Goal: Communication & Community: Ask a question

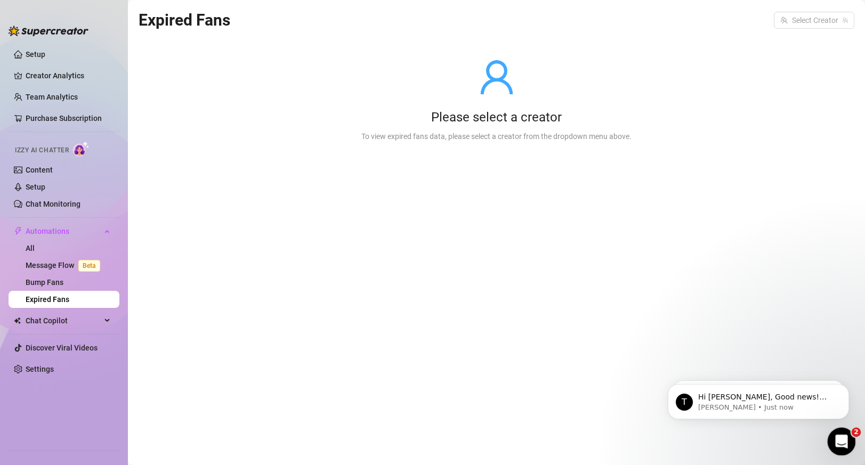
click at [838, 437] on icon "Open Intercom Messenger" at bounding box center [840, 441] width 18 height 18
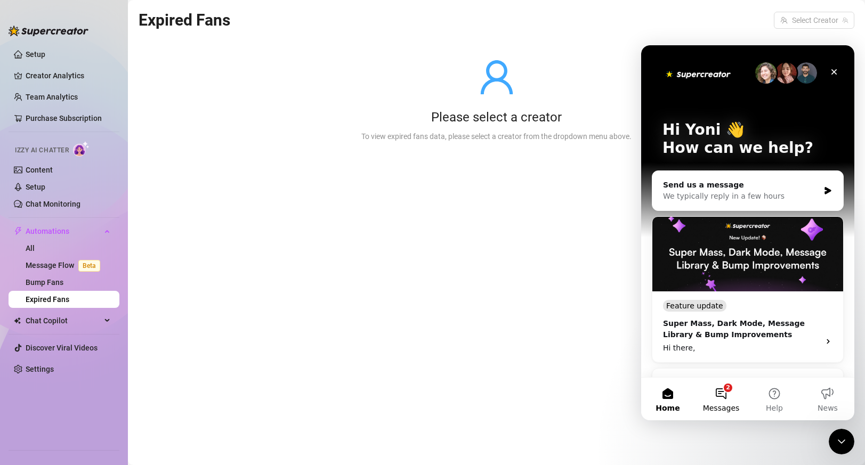
click at [730, 395] on button "2 Messages" at bounding box center [720, 399] width 53 height 43
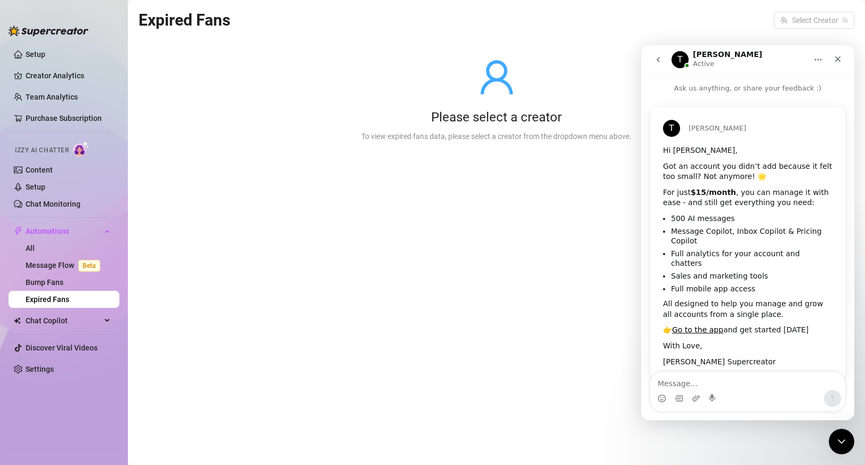
click at [654, 59] on icon "go back" at bounding box center [658, 59] width 9 height 9
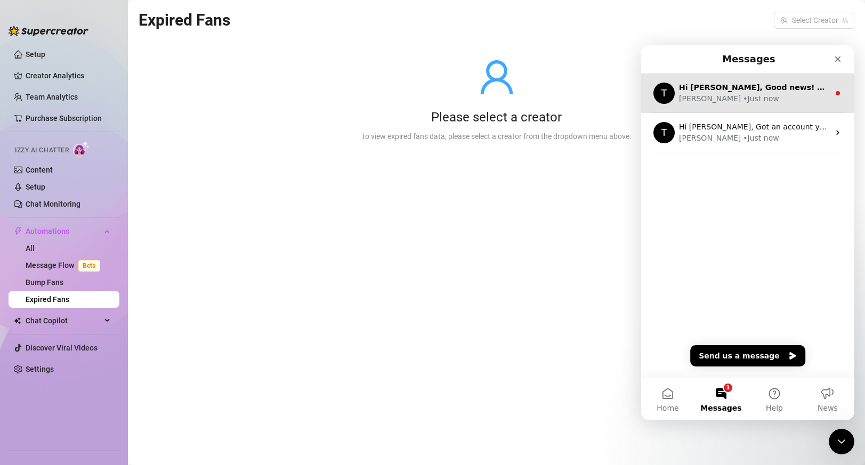
click at [743, 99] on div "• Just now" at bounding box center [761, 98] width 36 height 11
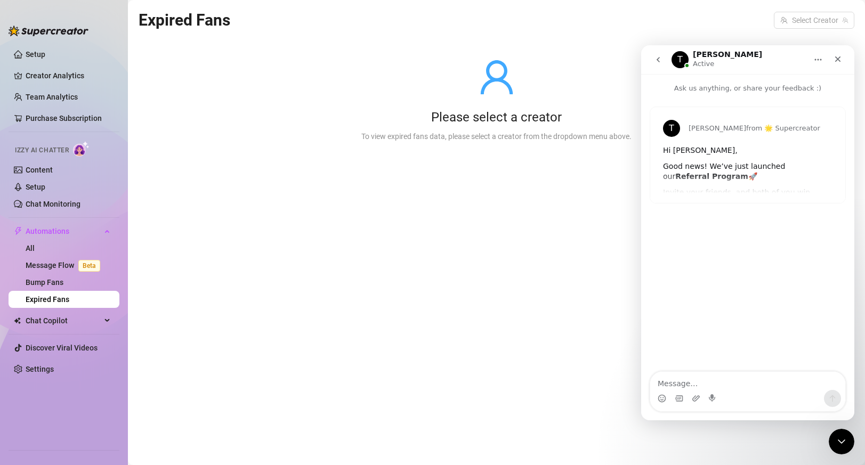
click at [740, 195] on div "[PERSON_NAME] from 🌟 Supercreator Hi [PERSON_NAME], Good news! We’ve just launc…" at bounding box center [747, 155] width 195 height 96
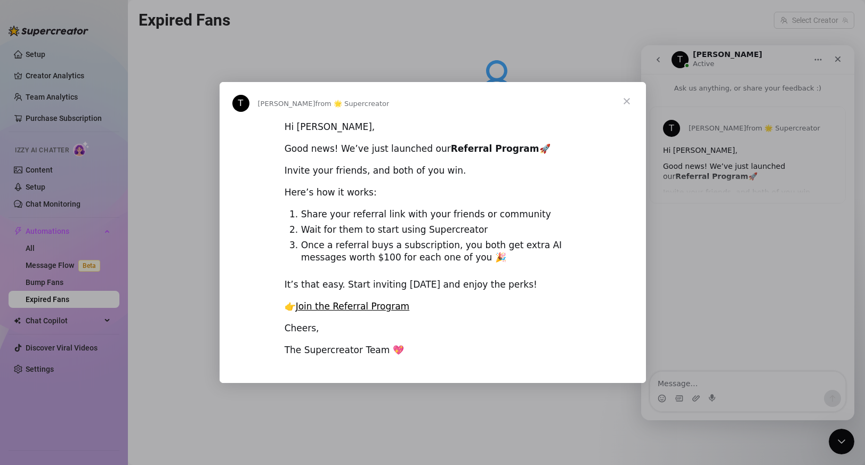
click at [617, 106] on span "Close" at bounding box center [626, 101] width 38 height 38
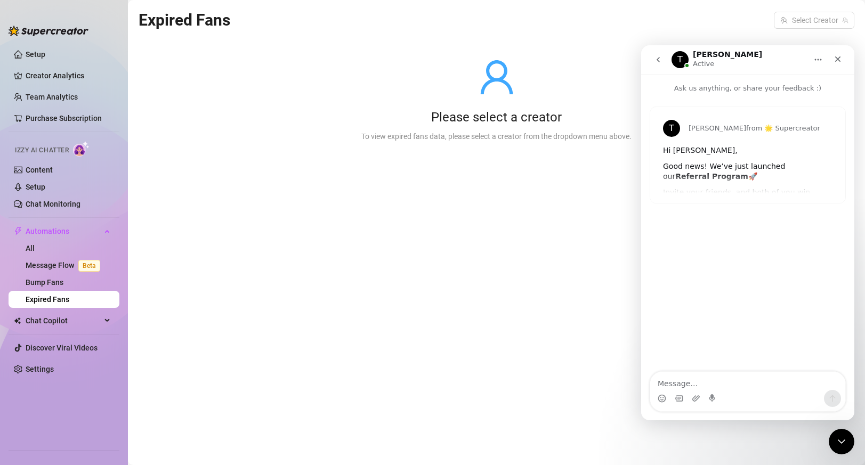
click at [655, 63] on icon "go back" at bounding box center [658, 59] width 9 height 9
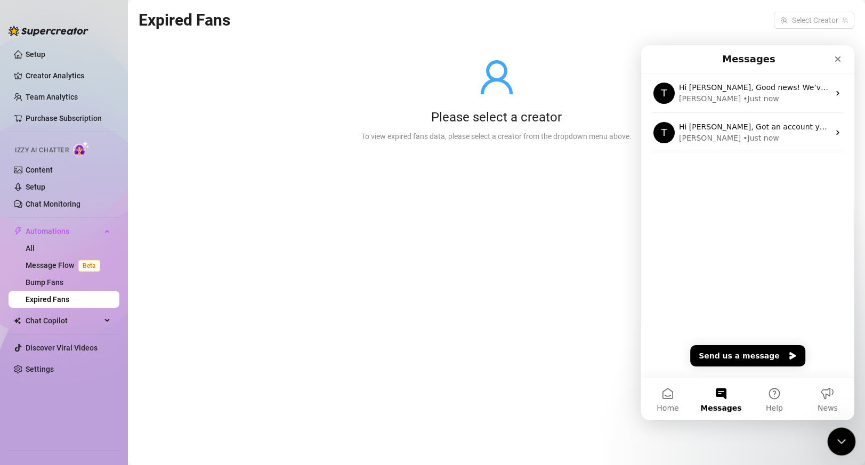
click at [843, 441] on icon "Close Intercom Messenger" at bounding box center [839, 440] width 13 height 13
